Goal: Task Accomplishment & Management: Use online tool/utility

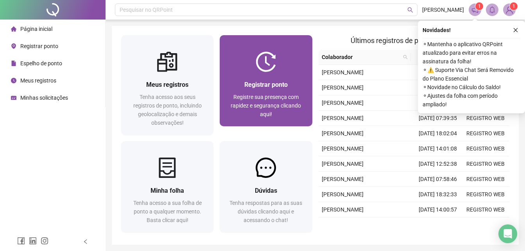
click at [257, 124] on div "Registrar ponto Registre sua presença com rapidez e segurança clicando aqui!" at bounding box center [266, 99] width 92 height 54
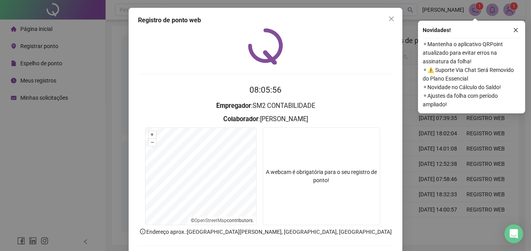
scroll to position [37, 0]
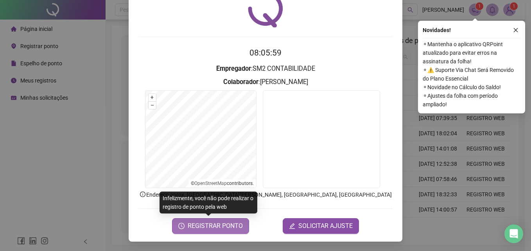
click at [222, 229] on span "REGISTRAR PONTO" at bounding box center [215, 225] width 55 height 9
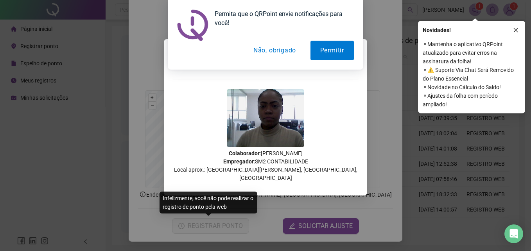
click at [268, 53] on button "Não, obrigado" at bounding box center [274, 51] width 62 height 20
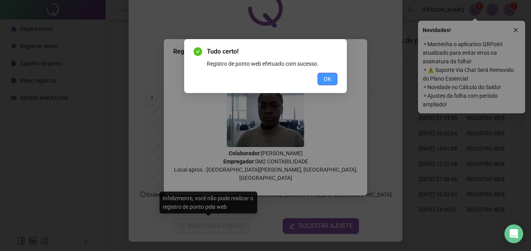
click at [329, 79] on span "OK" at bounding box center [327, 79] width 7 height 9
